Goal: Register for event/course

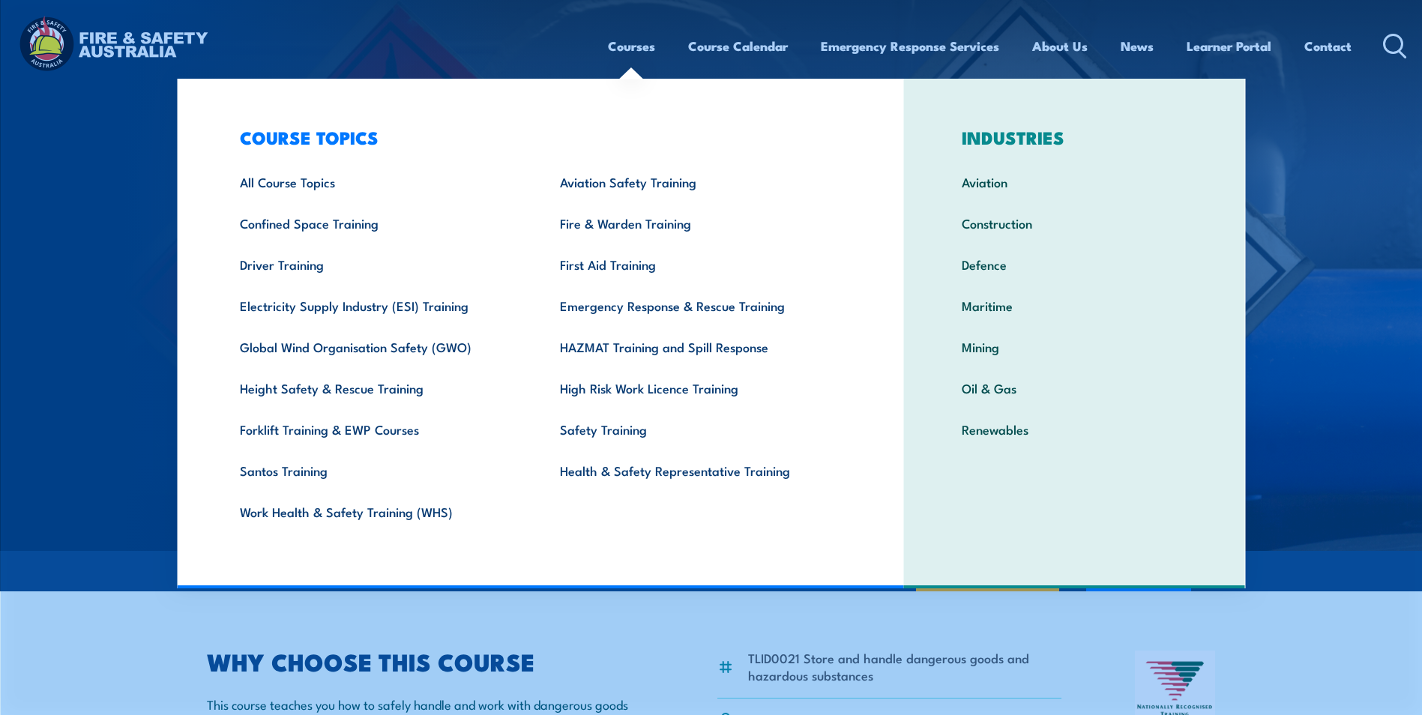
click at [635, 49] on link "Courses" at bounding box center [631, 46] width 47 height 40
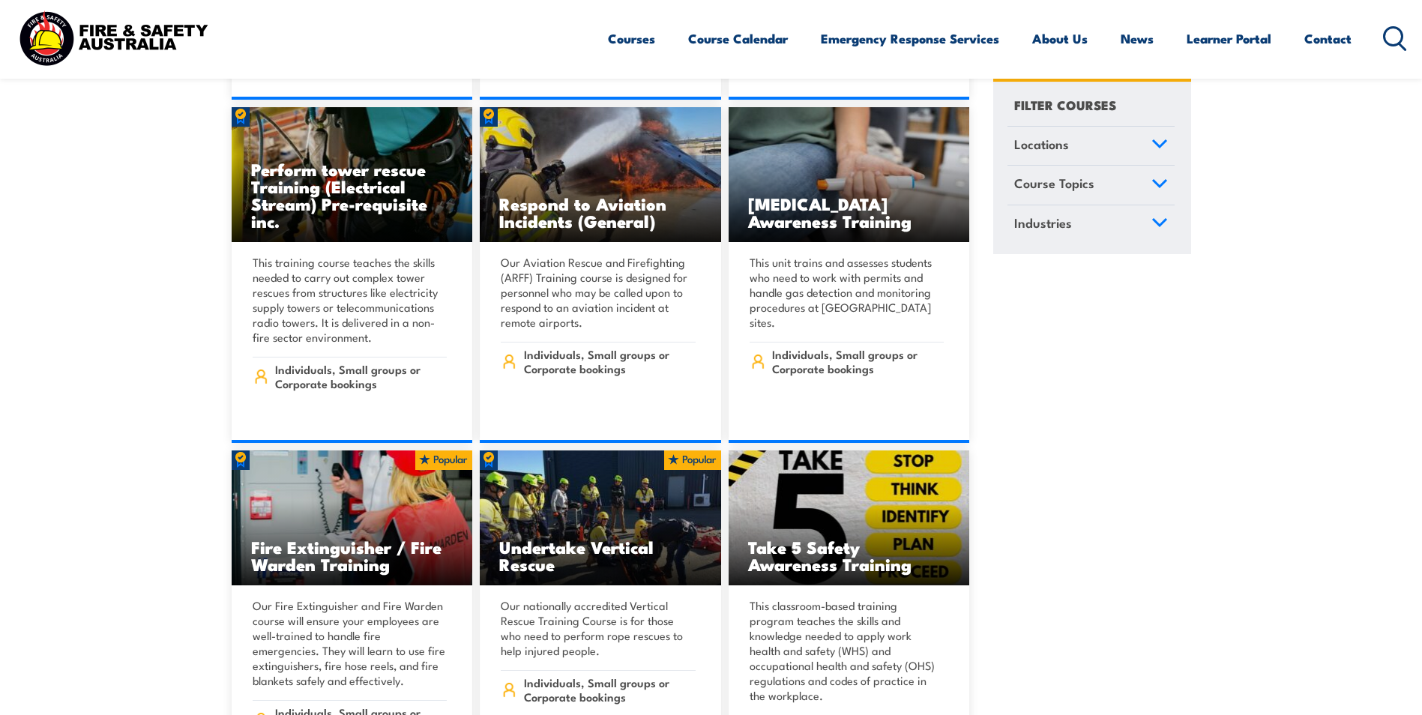
scroll to position [3899, 0]
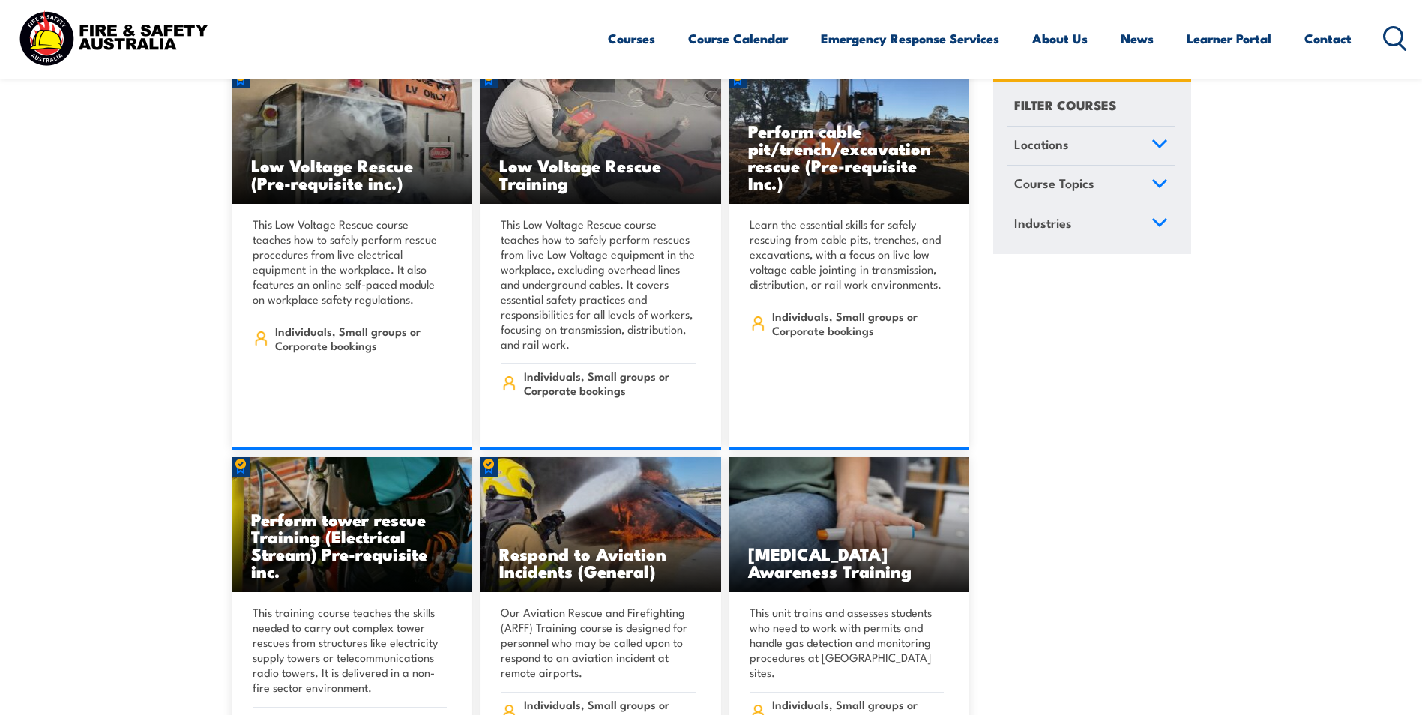
click at [1394, 28] on icon at bounding box center [1395, 38] width 24 height 25
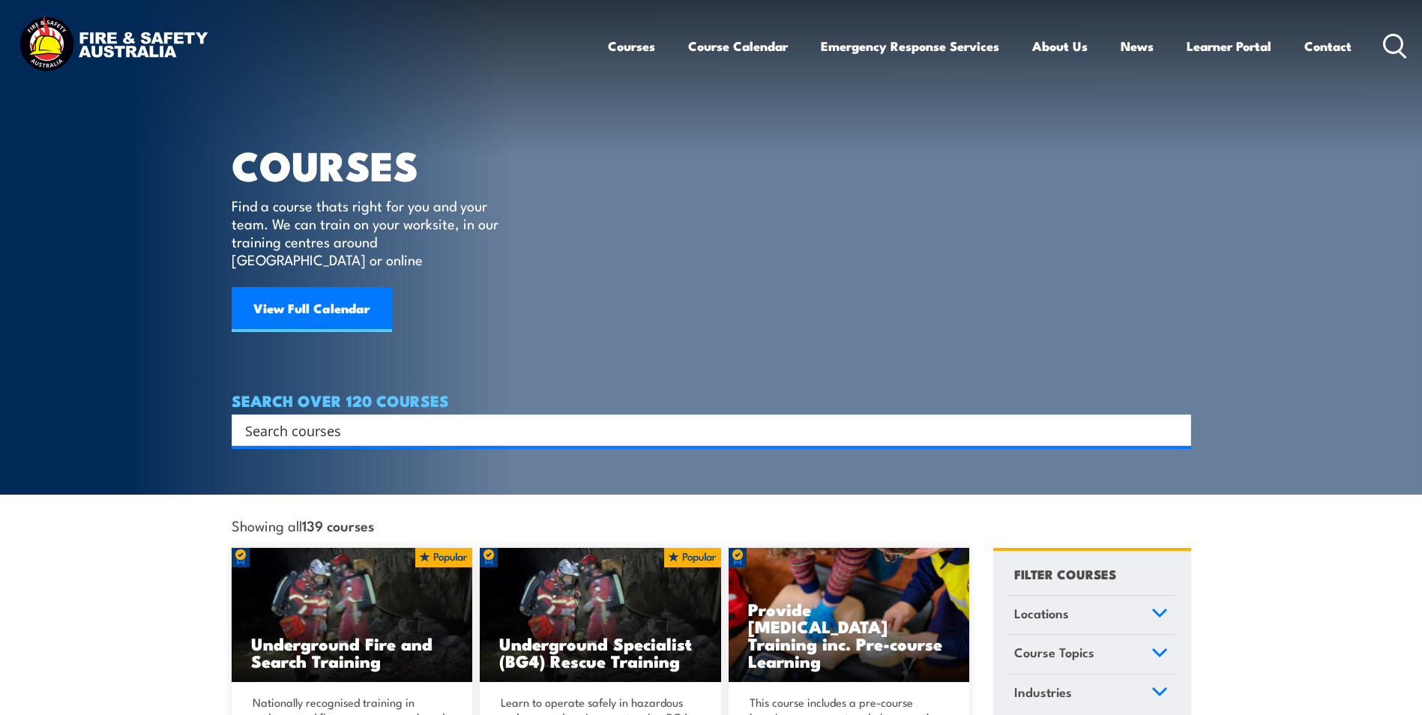
click at [372, 419] on input "Search input" at bounding box center [701, 430] width 913 height 22
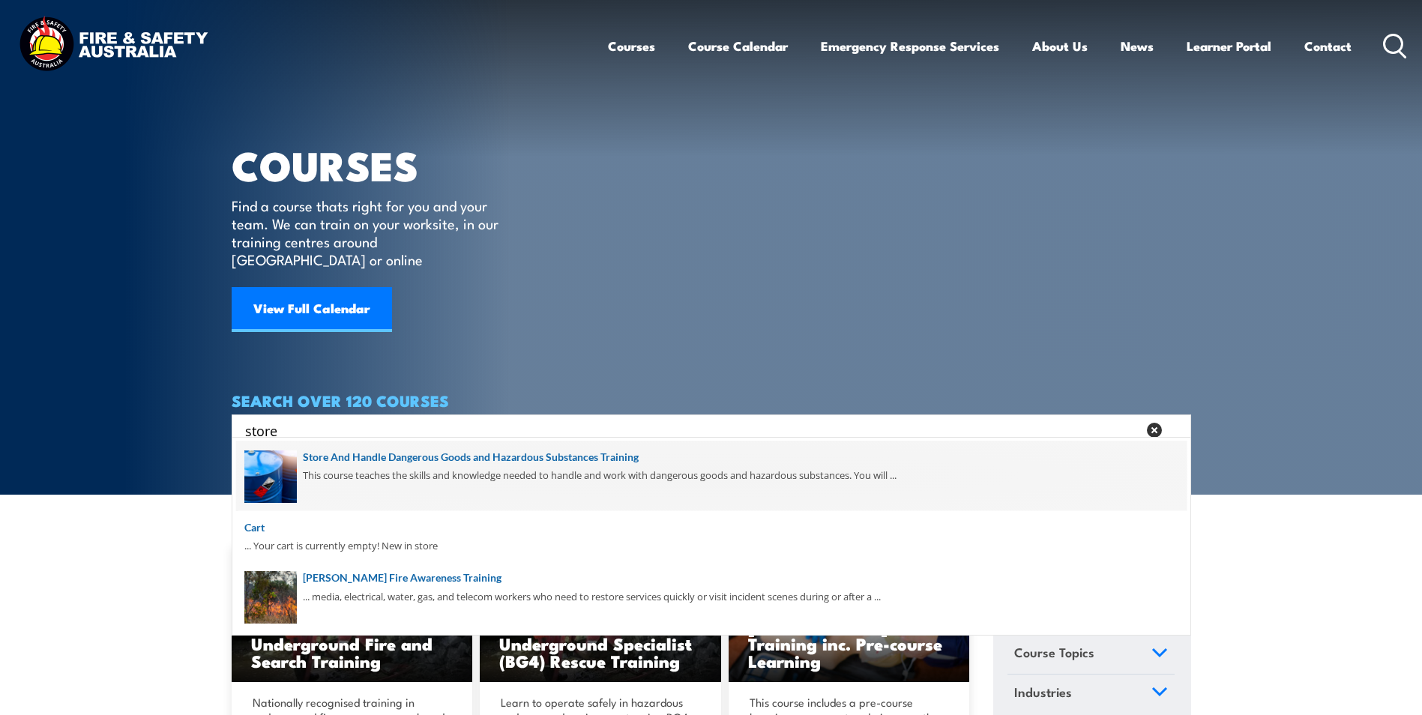
type input "store"
click at [394, 463] on span at bounding box center [711, 476] width 951 height 70
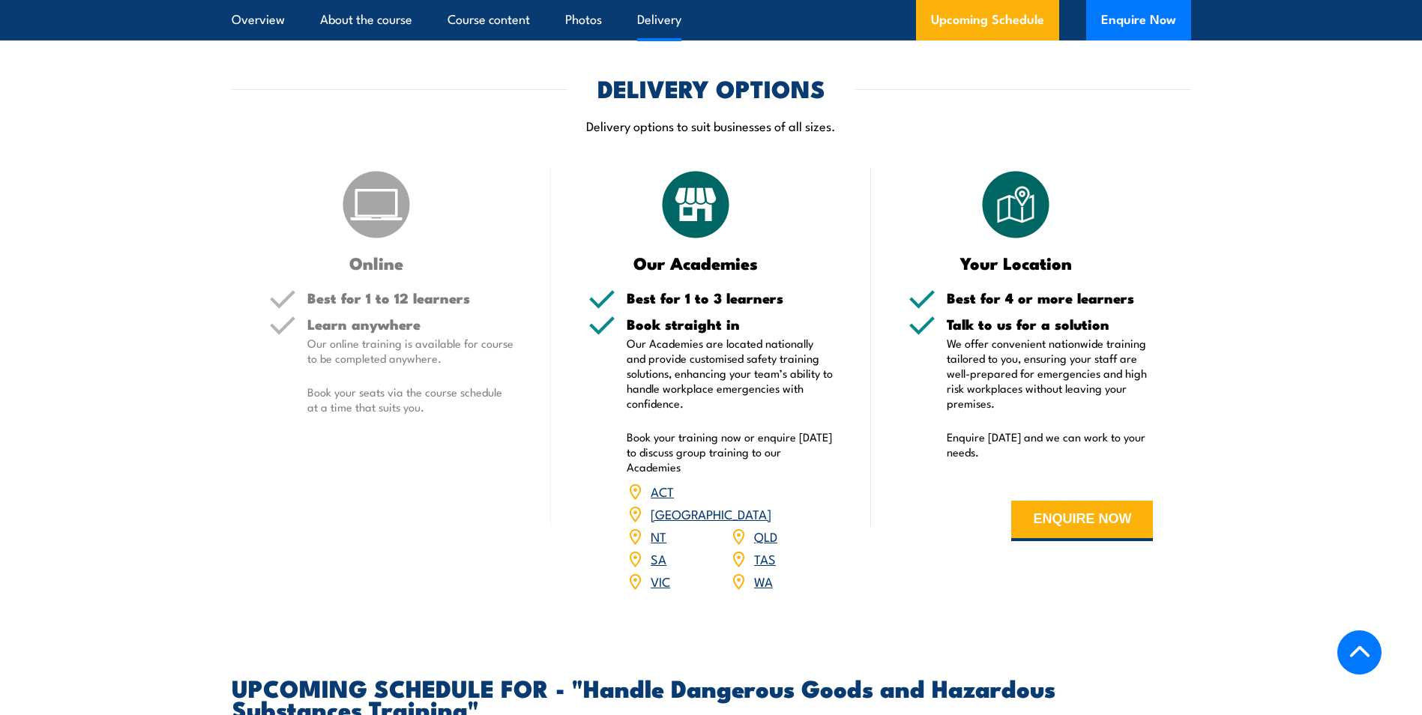
scroll to position [1724, 0]
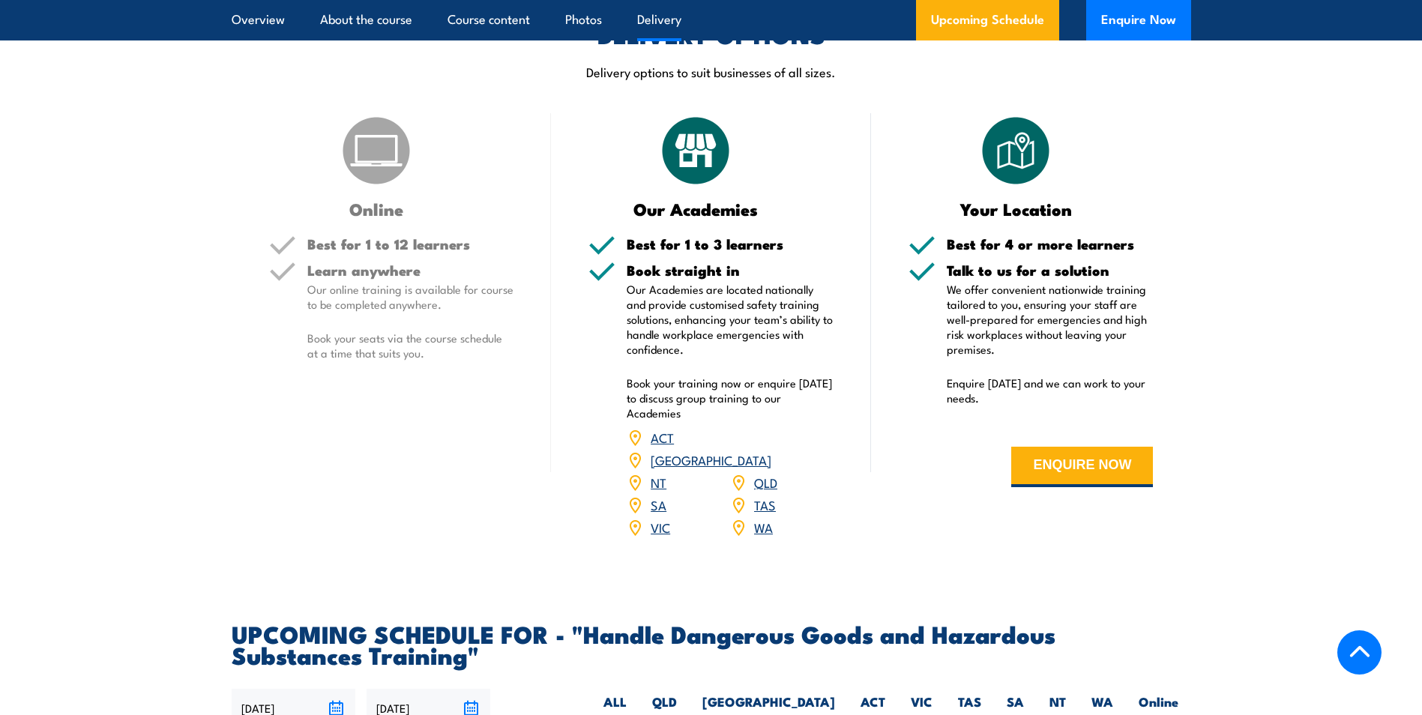
click at [372, 312] on p "Our online training is available for course to be completed anywhere." at bounding box center [410, 297] width 207 height 30
click at [398, 188] on img at bounding box center [376, 150] width 75 height 75
click at [381, 188] on img at bounding box center [376, 150] width 75 height 75
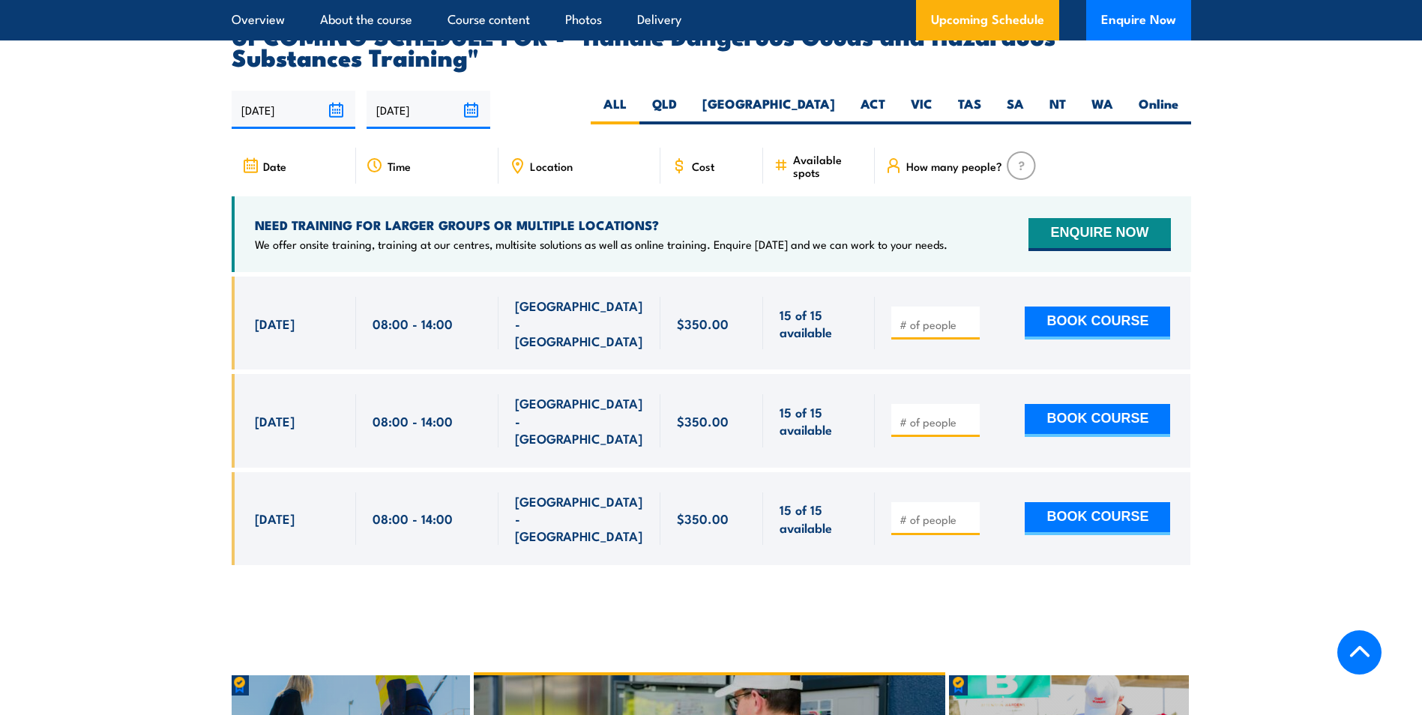
scroll to position [2324, 0]
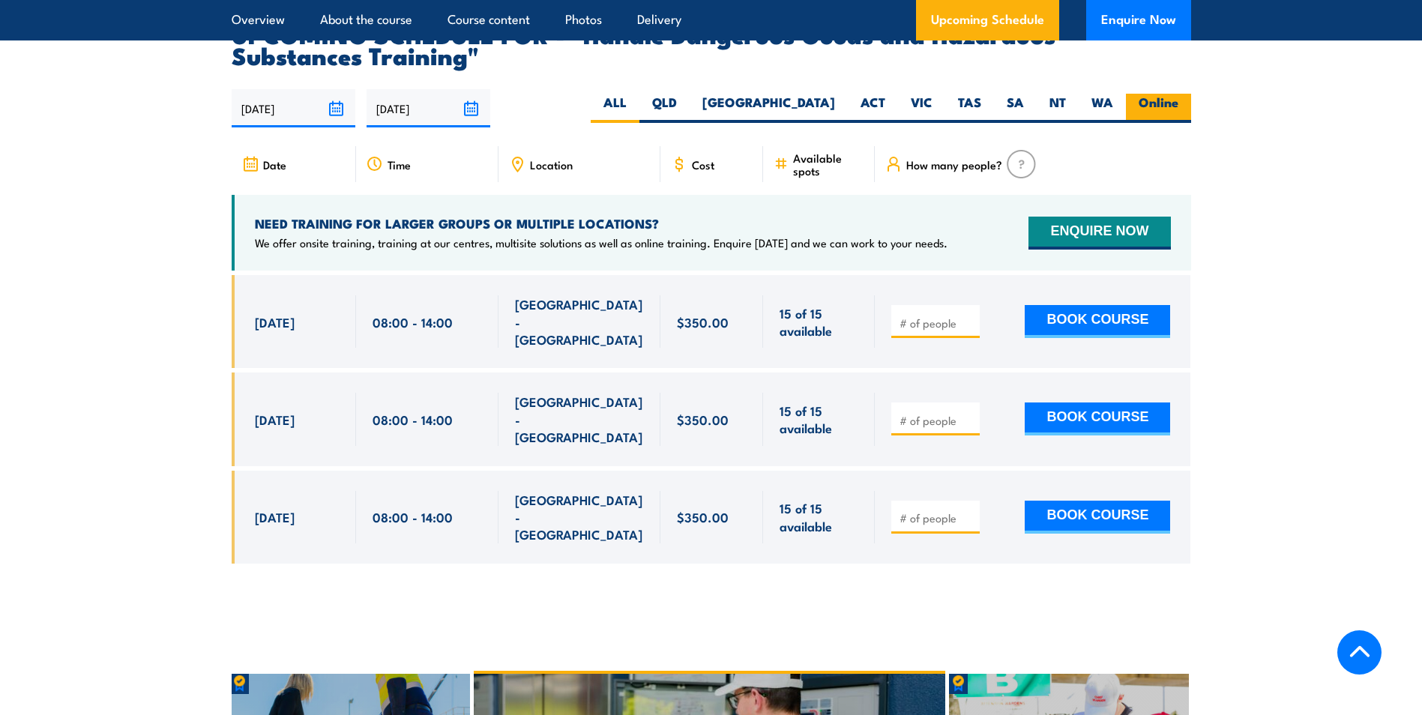
click at [1166, 115] on label "Online" at bounding box center [1158, 108] width 65 height 29
click at [1179, 103] on input "Online" at bounding box center [1184, 99] width 10 height 10
radio input "true"
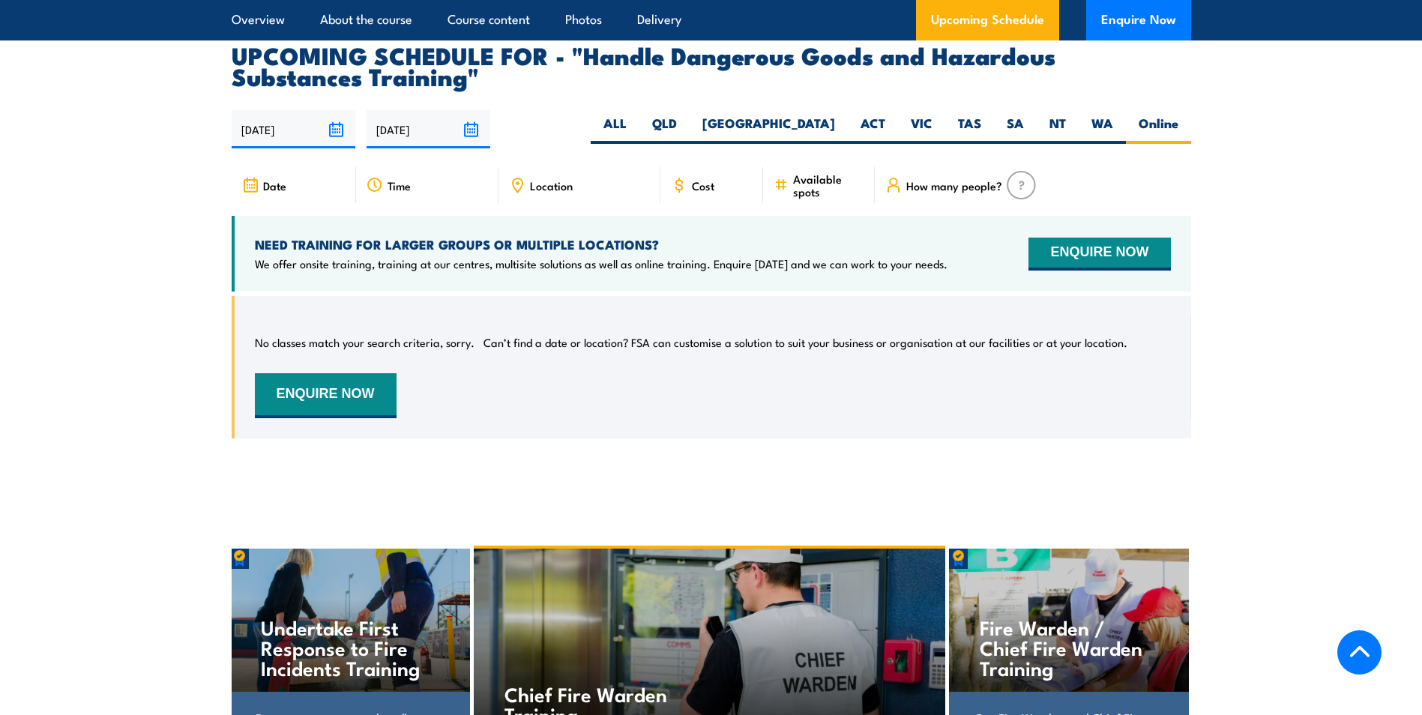
scroll to position [2210, 0]
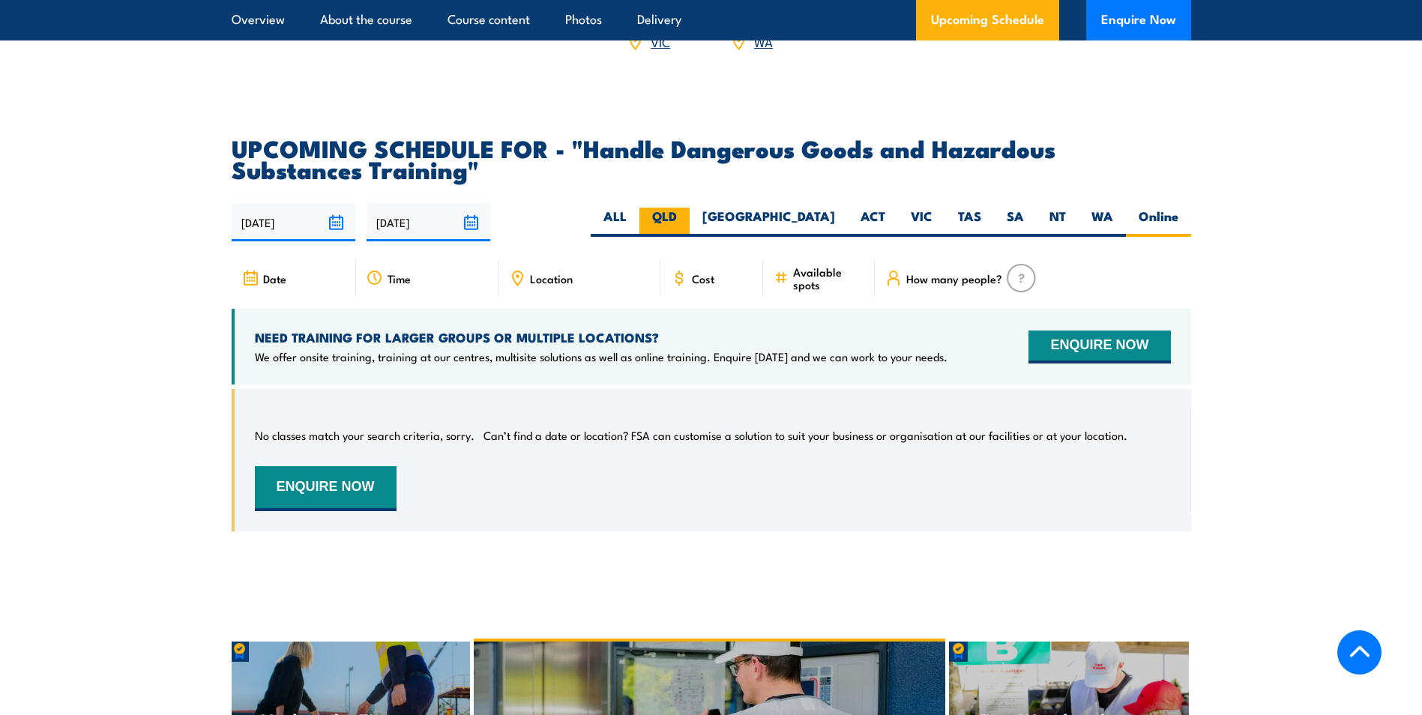
click at [690, 225] on label "QLD" at bounding box center [665, 222] width 50 height 29
click at [687, 217] on input "QLD" at bounding box center [682, 213] width 10 height 10
radio input "true"
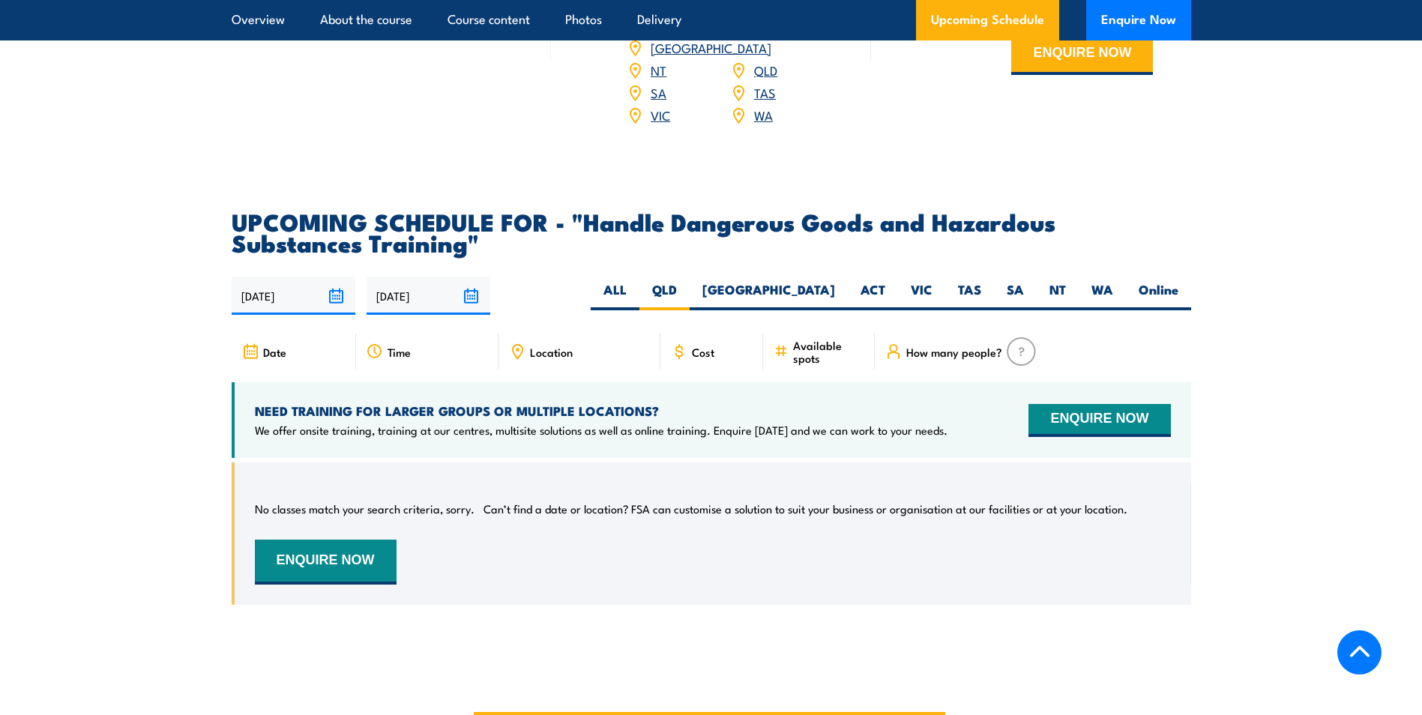
scroll to position [2135, 0]
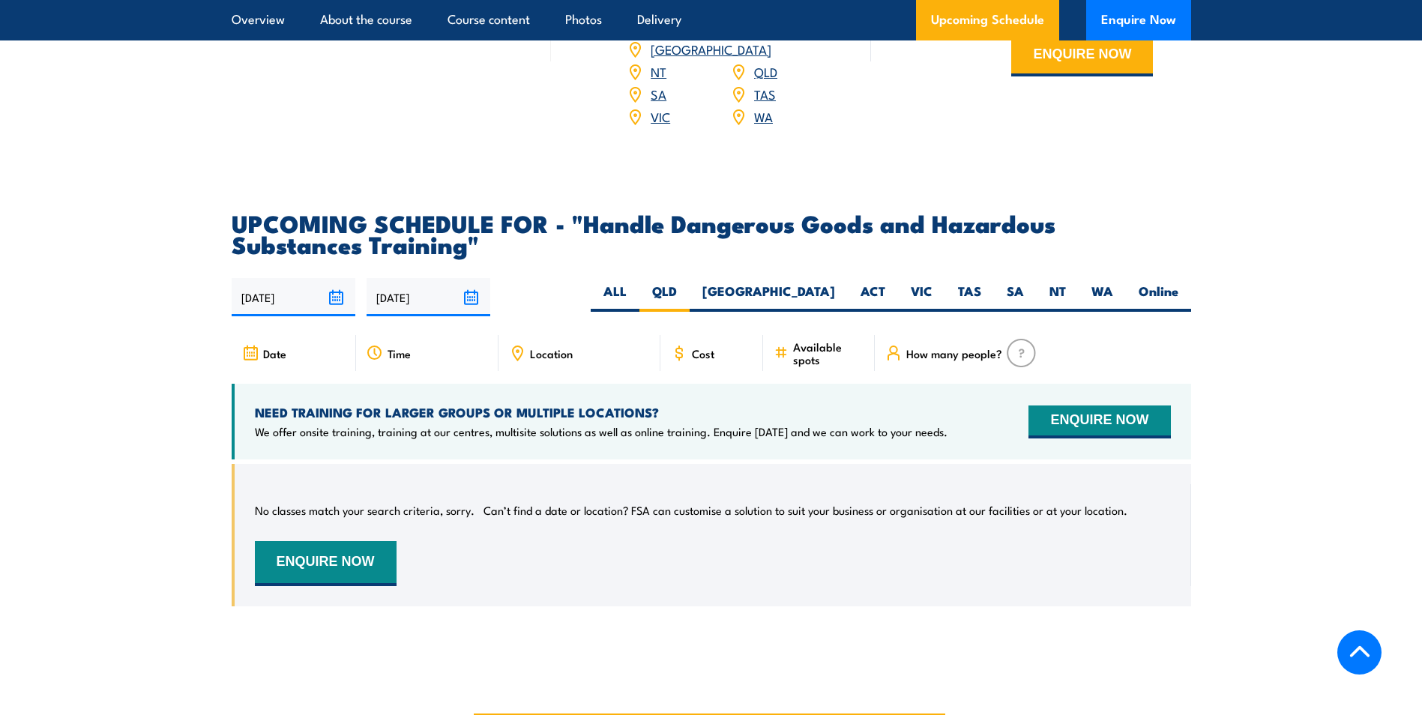
click at [469, 307] on input "[DATE]" at bounding box center [429, 297] width 124 height 38
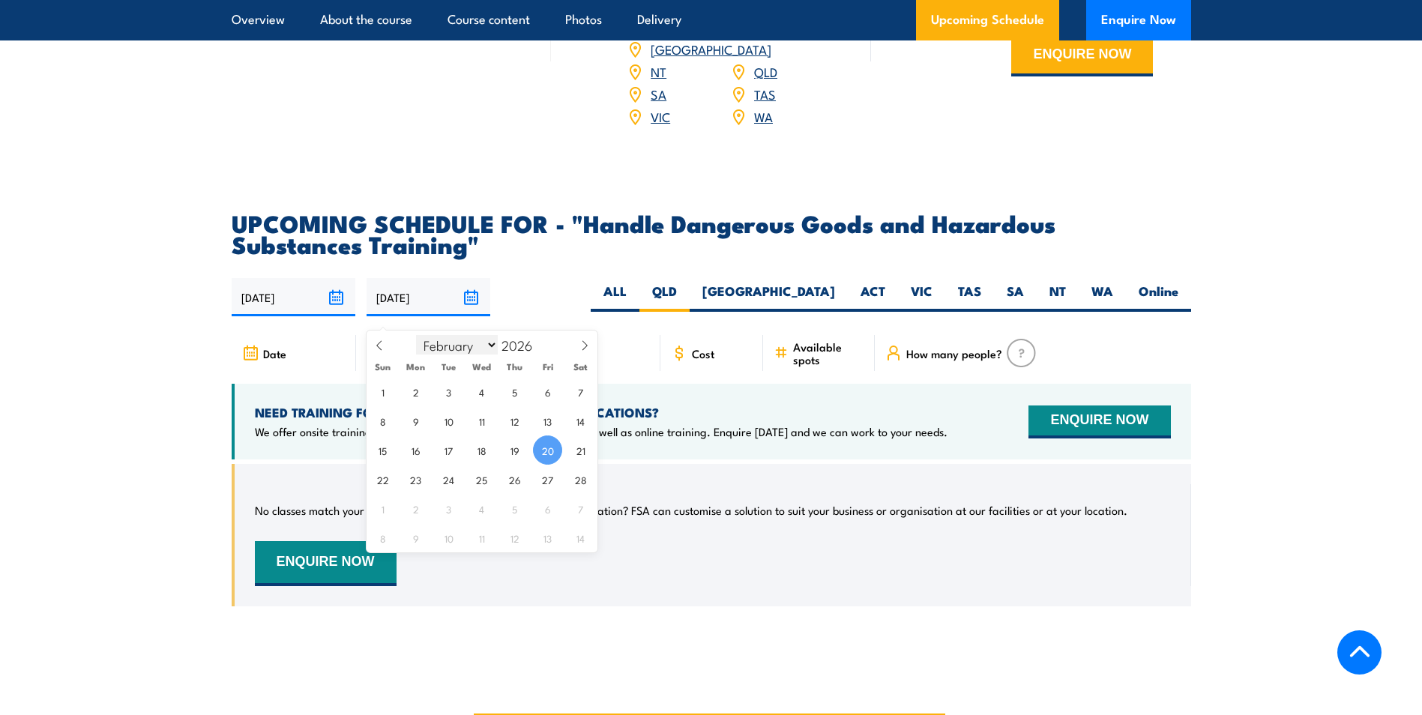
click at [493, 339] on select "January February March April May June July August September October November De…" at bounding box center [457, 344] width 82 height 19
select select "2"
click at [417, 335] on select "January February March April May June July August September October November De…" at bounding box center [457, 344] width 82 height 19
click at [481, 451] on span "18" at bounding box center [481, 450] width 29 height 29
type input "[DATE]"
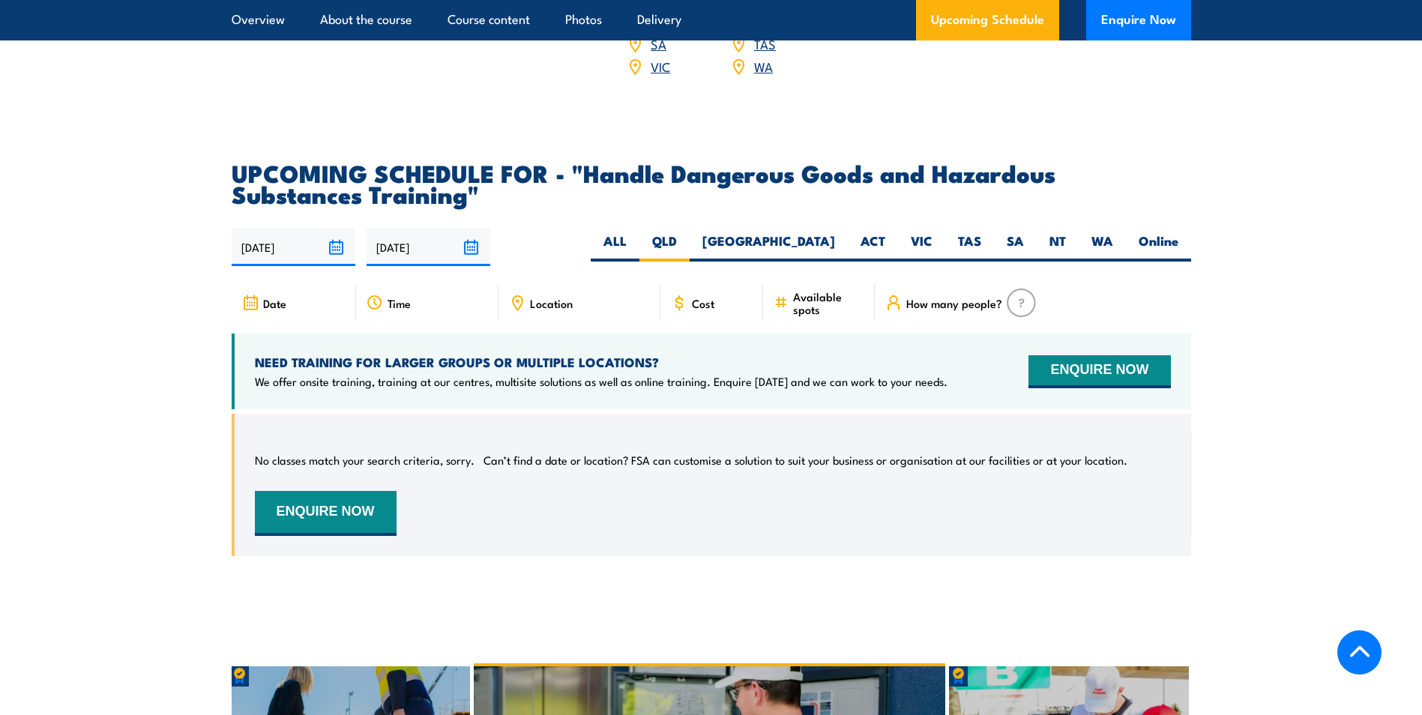
scroll to position [2360, 0]
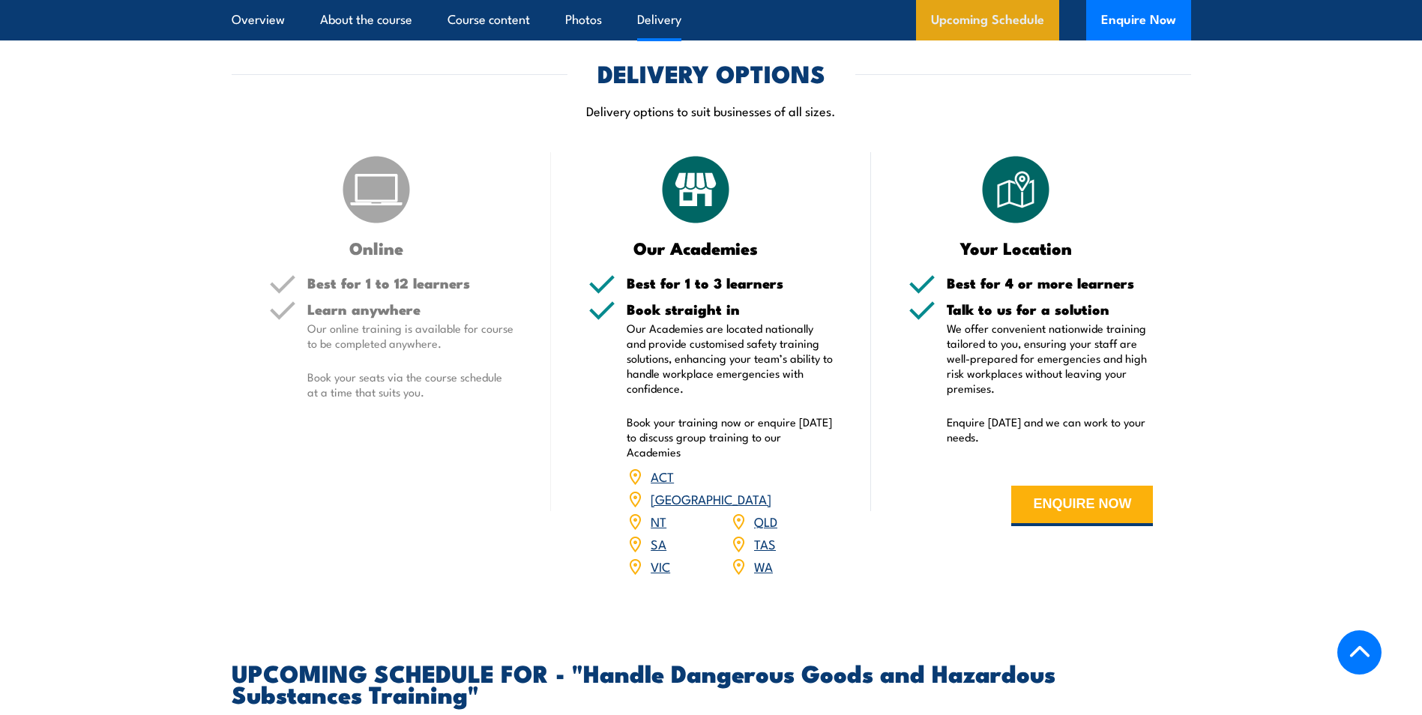
click at [1020, 24] on link "Upcoming Schedule" at bounding box center [987, 20] width 143 height 40
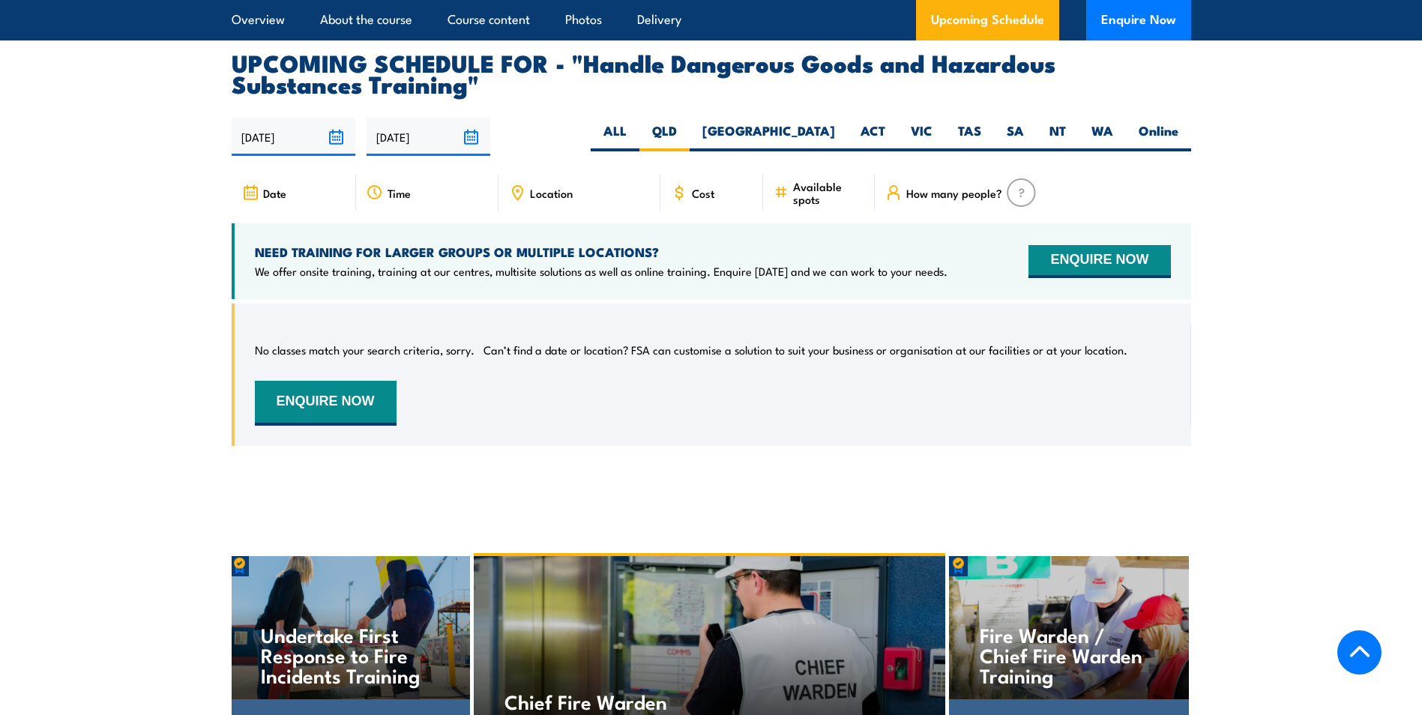
scroll to position [2210, 0]
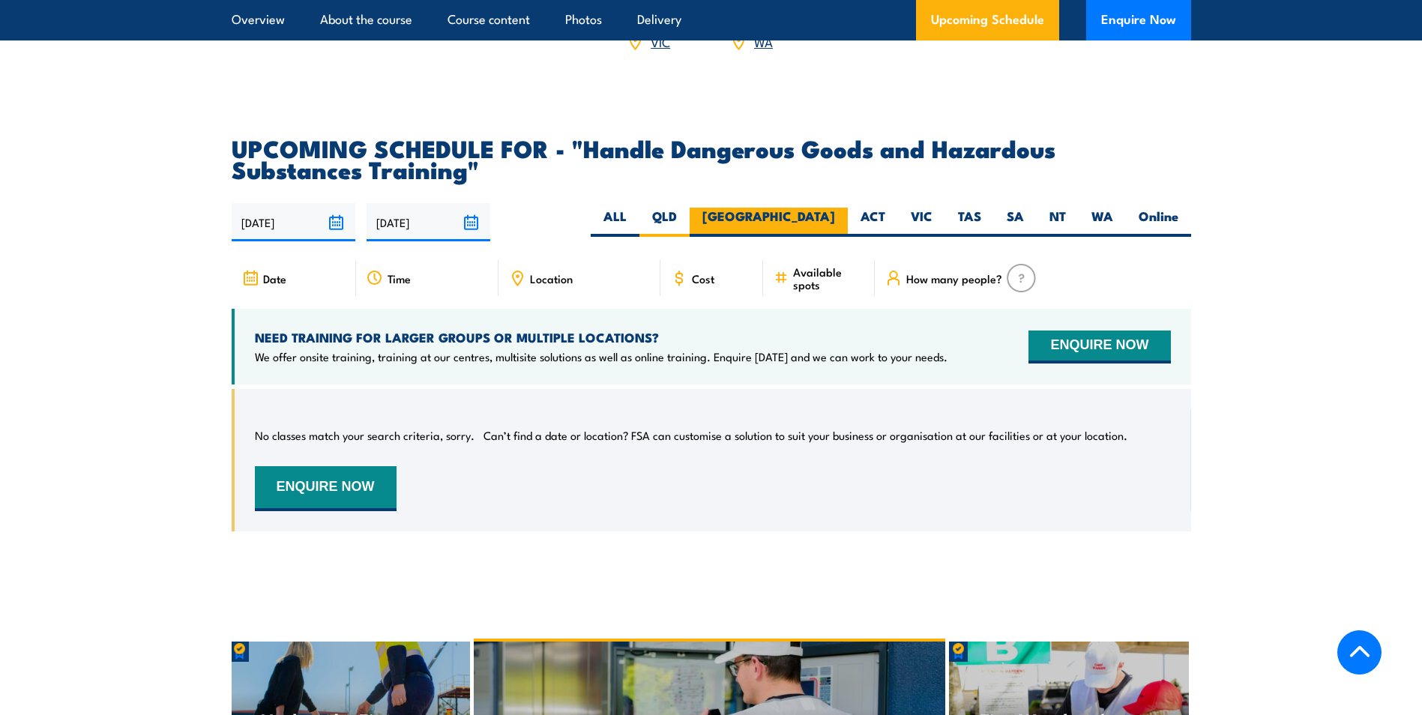
click at [822, 228] on label "[GEOGRAPHIC_DATA]" at bounding box center [769, 222] width 158 height 29
click at [835, 217] on input "[GEOGRAPHIC_DATA]" at bounding box center [840, 213] width 10 height 10
radio input "true"
